Goal: Navigation & Orientation: Understand site structure

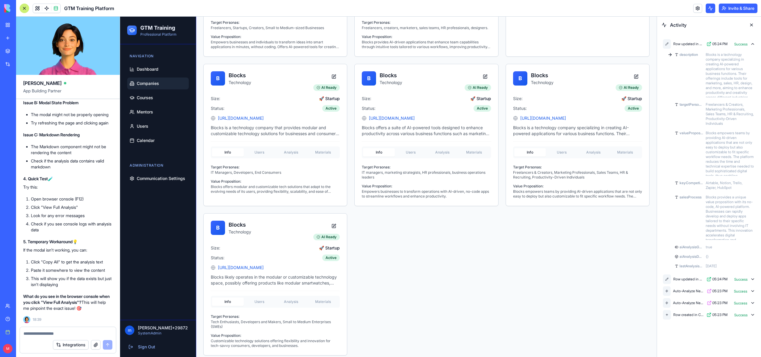
scroll to position [476, 0]
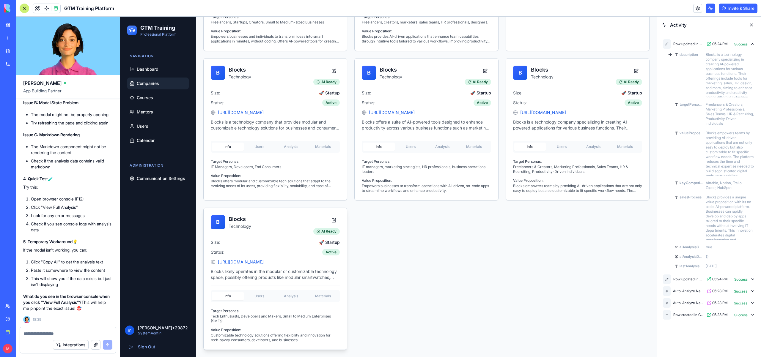
click at [265, 297] on div "Info Users Analysis Materials Target Personas: Tech Enthusiasts, Developers and…" at bounding box center [275, 313] width 129 height 57
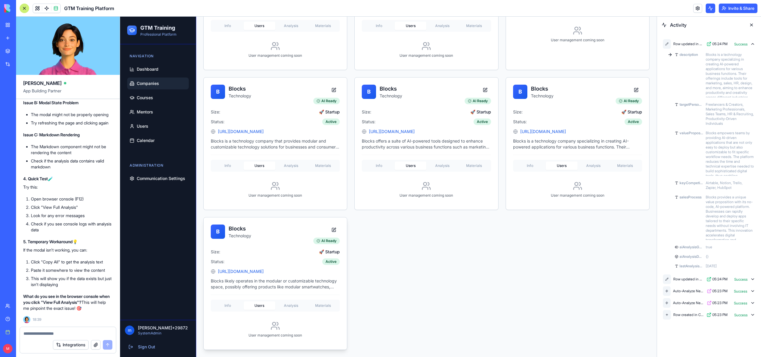
click at [287, 297] on div "Info Users Analysis Materials User management coming soon" at bounding box center [275, 319] width 129 height 48
click at [289, 306] on div "B Blocks Technology AI Ready Size: 🚀 Startup Status: Active [URL][DOMAIN_NAME] …" at bounding box center [275, 284] width 143 height 132
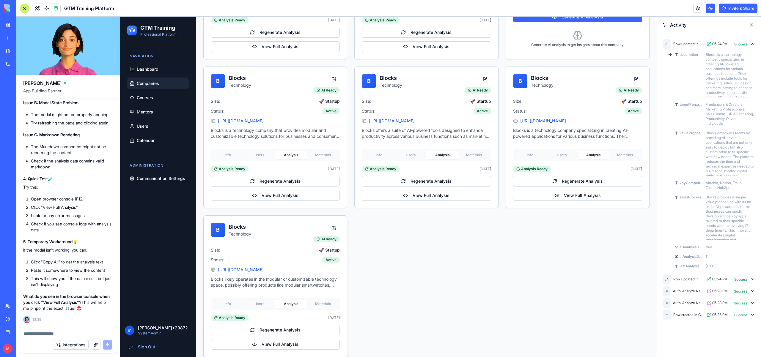
scroll to position [502, 0]
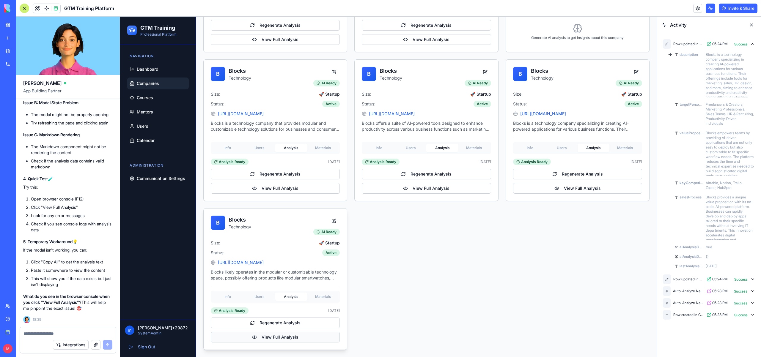
click at [276, 336] on button "View Full Analysis" at bounding box center [275, 337] width 129 height 11
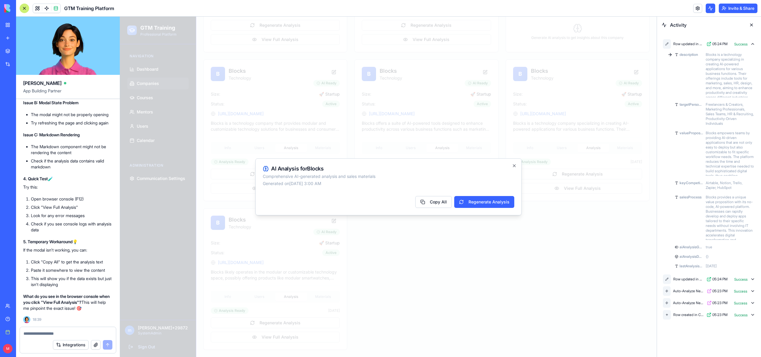
click at [220, 169] on div at bounding box center [388, 187] width 537 height 341
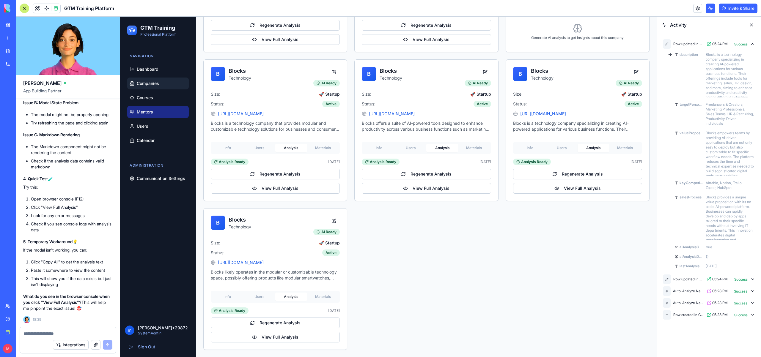
click at [148, 118] on ul "Dashboard Companies Courses Mentors Users Calendar" at bounding box center [158, 104] width 62 height 83
click at [146, 117] on link "Mentors" at bounding box center [158, 112] width 62 height 12
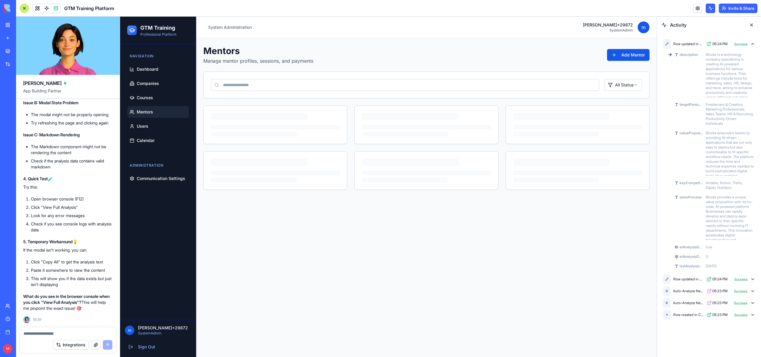
scroll to position [0, 0]
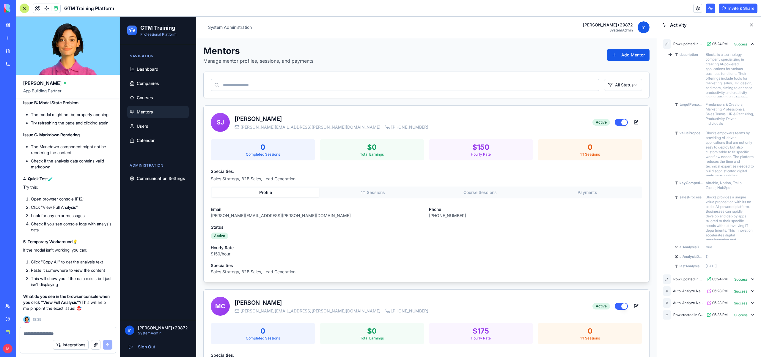
click at [367, 191] on button "1:1 Sessions" at bounding box center [372, 193] width 107 height 10
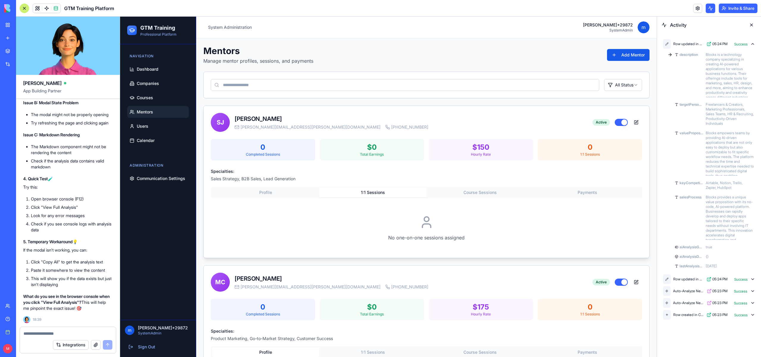
click at [474, 183] on div "0 Completed Sessions $ 0 Total Earnings $ 150 Hourly Rate 0 1:1 Sessions Specia…" at bounding box center [427, 198] width 446 height 119
click at [495, 195] on button "Course Sessions" at bounding box center [480, 193] width 107 height 10
click at [591, 185] on div "0 Completed Sessions $ 0 Total Earnings $ 150 Hourly Rate 0 1:1 Sessions Specia…" at bounding box center [427, 198] width 446 height 119
click at [626, 178] on p "Sales Strategy, B2B Sales, Lead Generation" at bounding box center [426, 179] width 431 height 6
click at [621, 186] on div "0 Completed Sessions $ 0 Total Earnings $ 150 Hourly Rate 0 1:1 Sessions Specia…" at bounding box center [427, 198] width 446 height 119
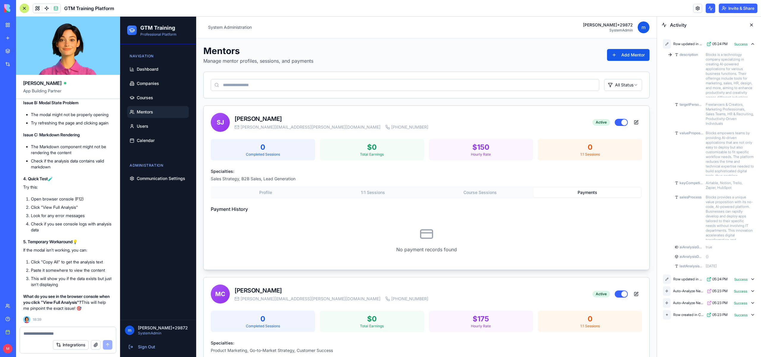
click at [611, 191] on button "Payments" at bounding box center [587, 193] width 107 height 10
click at [273, 196] on button "Profile" at bounding box center [265, 193] width 107 height 10
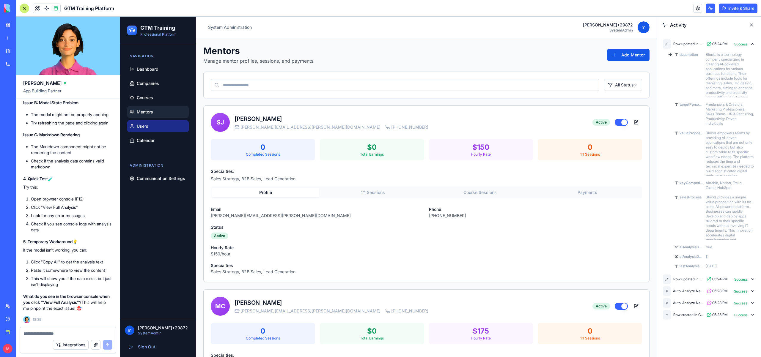
click at [135, 126] on link "Users" at bounding box center [158, 126] width 62 height 12
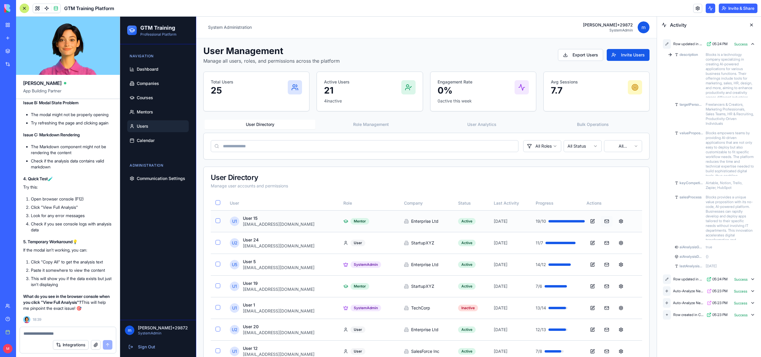
click at [601, 219] on button at bounding box center [607, 221] width 12 height 11
click at [603, 222] on button at bounding box center [607, 221] width 12 height 11
click at [620, 222] on button at bounding box center [621, 221] width 12 height 11
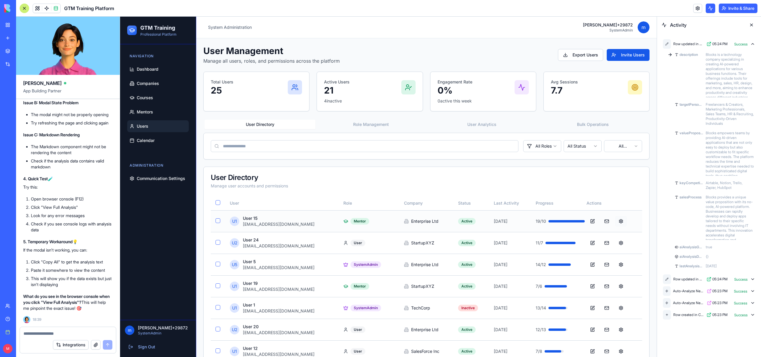
click at [616, 222] on button at bounding box center [621, 221] width 12 height 11
click at [602, 222] on button at bounding box center [607, 221] width 12 height 11
click at [165, 84] on link "Companies" at bounding box center [158, 84] width 62 height 12
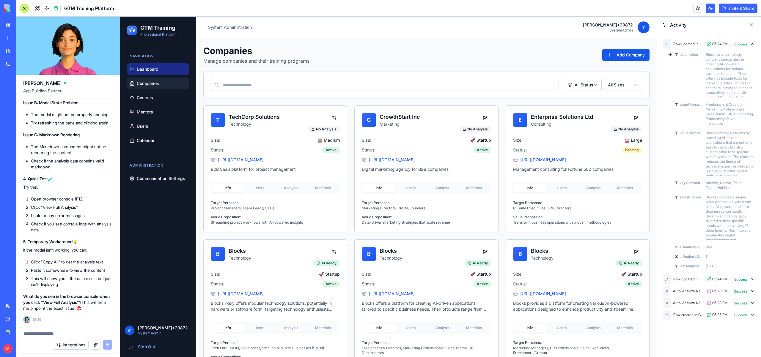
click at [158, 72] on span "Dashboard" at bounding box center [148, 69] width 22 height 6
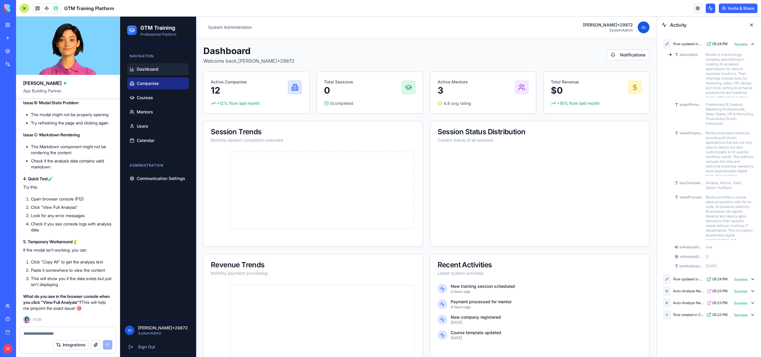
click at [136, 89] on link "Companies" at bounding box center [158, 84] width 62 height 12
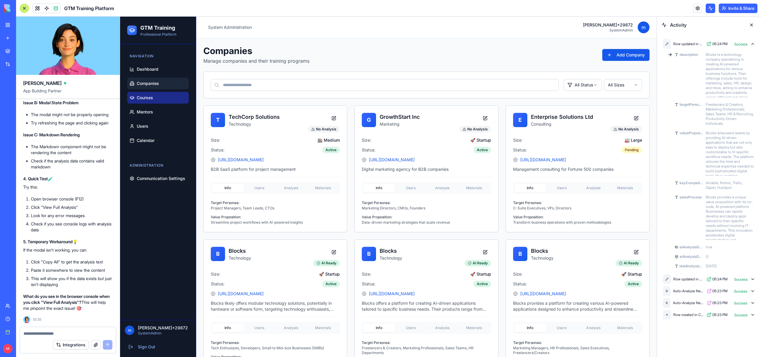
click at [139, 102] on link "Courses" at bounding box center [158, 98] width 62 height 12
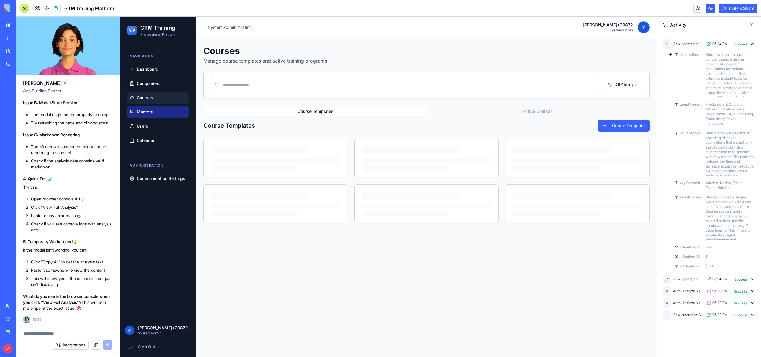
click at [139, 112] on span "Mentors" at bounding box center [145, 112] width 16 height 6
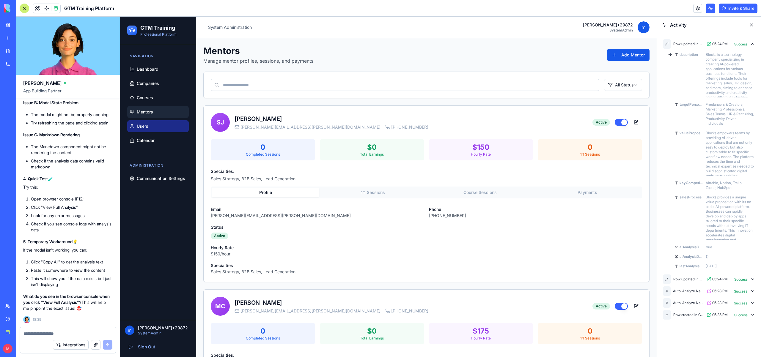
click at [140, 125] on span "Users" at bounding box center [143, 126] width 12 height 6
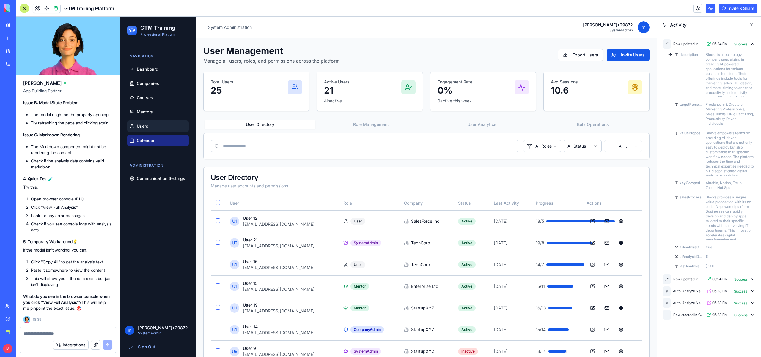
click at [143, 138] on span "Calendar" at bounding box center [146, 141] width 18 height 6
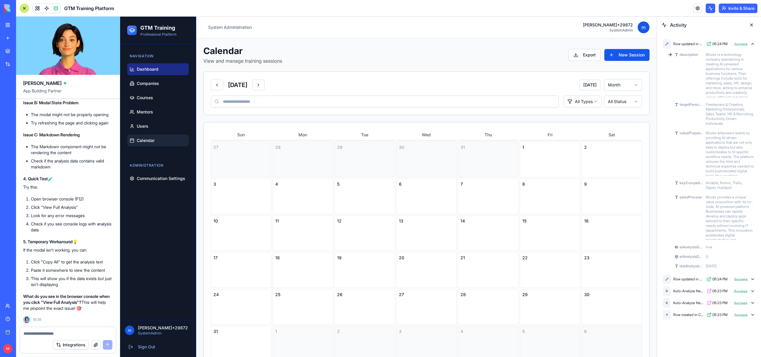
click at [144, 69] on span "Dashboard" at bounding box center [148, 69] width 22 height 6
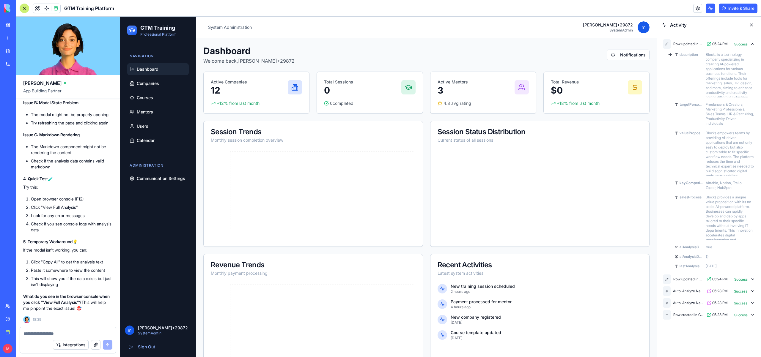
click at [145, 70] on span "Dashboard" at bounding box center [148, 69] width 22 height 6
click at [145, 84] on span "Companies" at bounding box center [148, 84] width 22 height 6
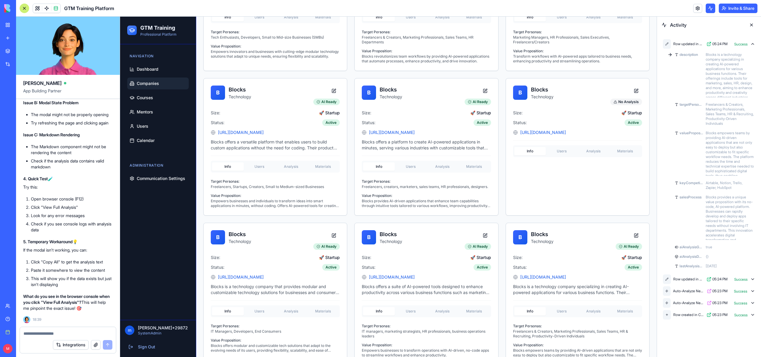
scroll to position [476, 0]
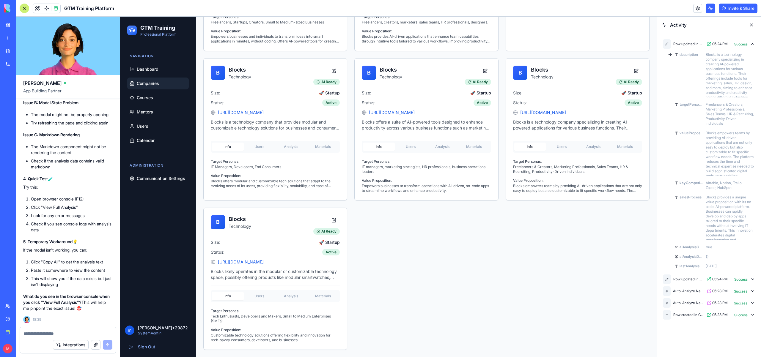
click at [751, 26] on button at bounding box center [752, 25] width 10 height 10
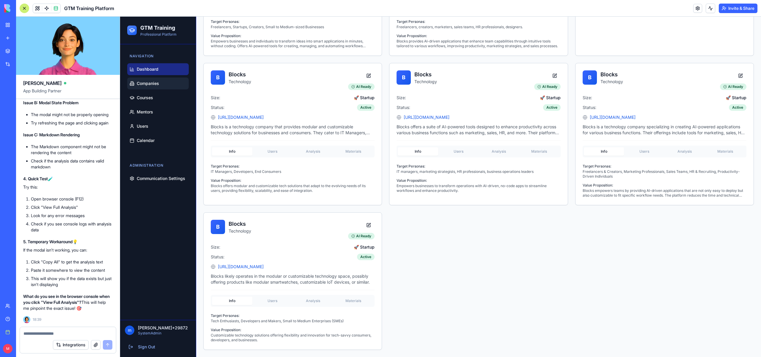
click at [146, 73] on link "Dashboard" at bounding box center [158, 69] width 62 height 12
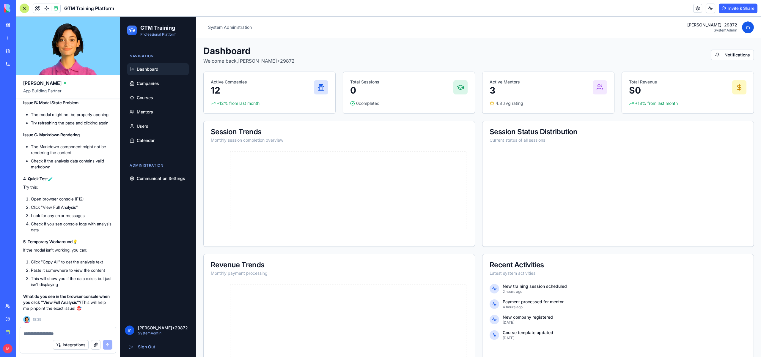
click at [145, 72] on span "Dashboard" at bounding box center [148, 69] width 22 height 6
click at [158, 124] on link "Users" at bounding box center [158, 126] width 62 height 12
